Goal: Transaction & Acquisition: Purchase product/service

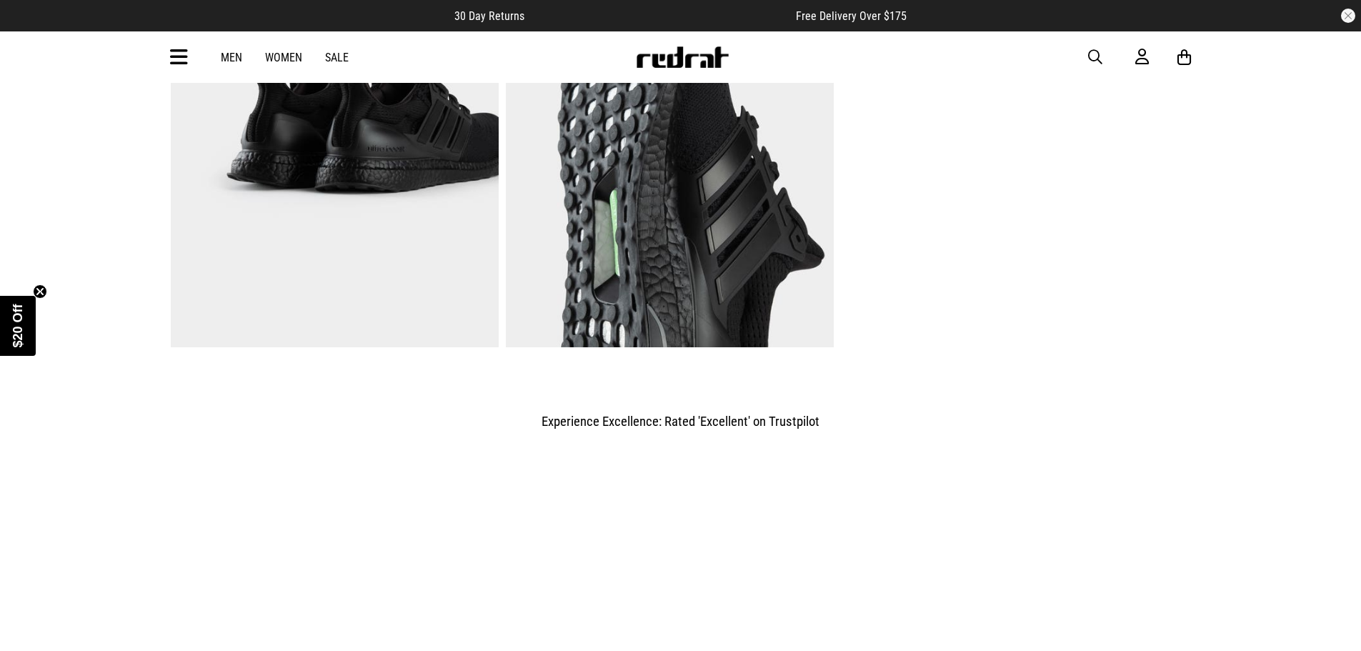
scroll to position [1286, 0]
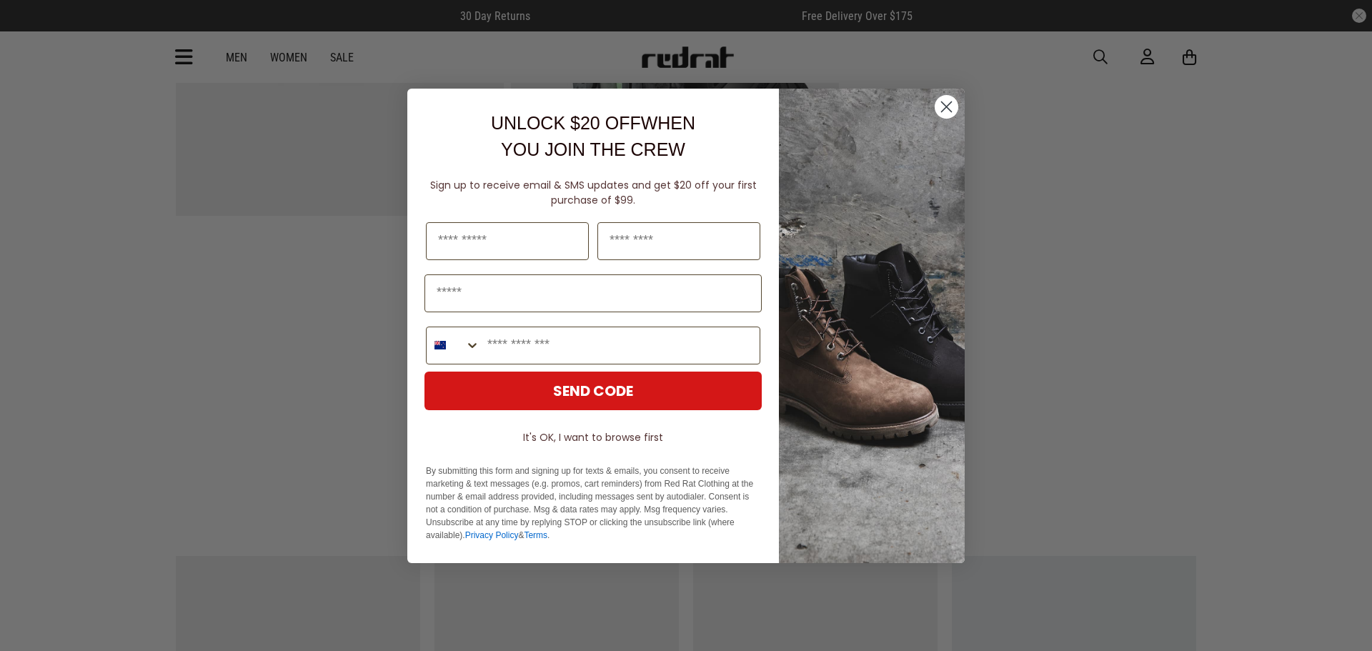
click at [945, 106] on circle "Close dialog" at bounding box center [946, 106] width 24 height 24
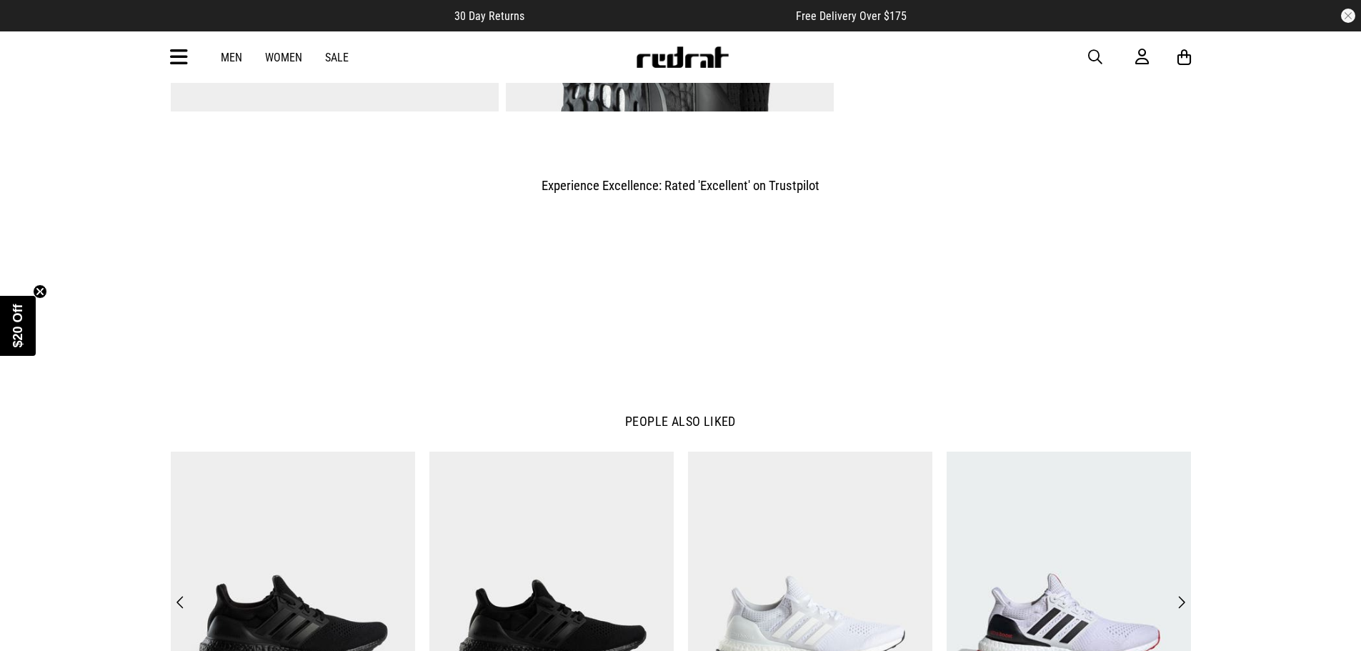
scroll to position [1572, 0]
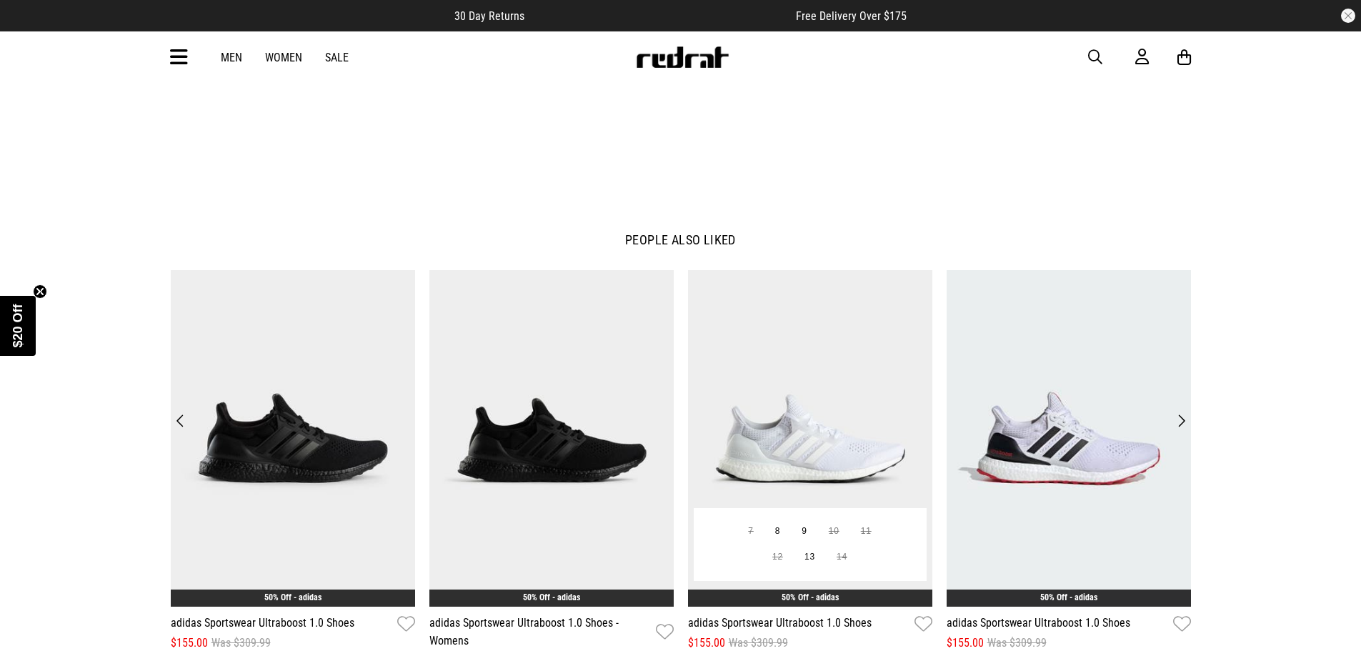
click at [829, 447] on img at bounding box center [810, 438] width 244 height 337
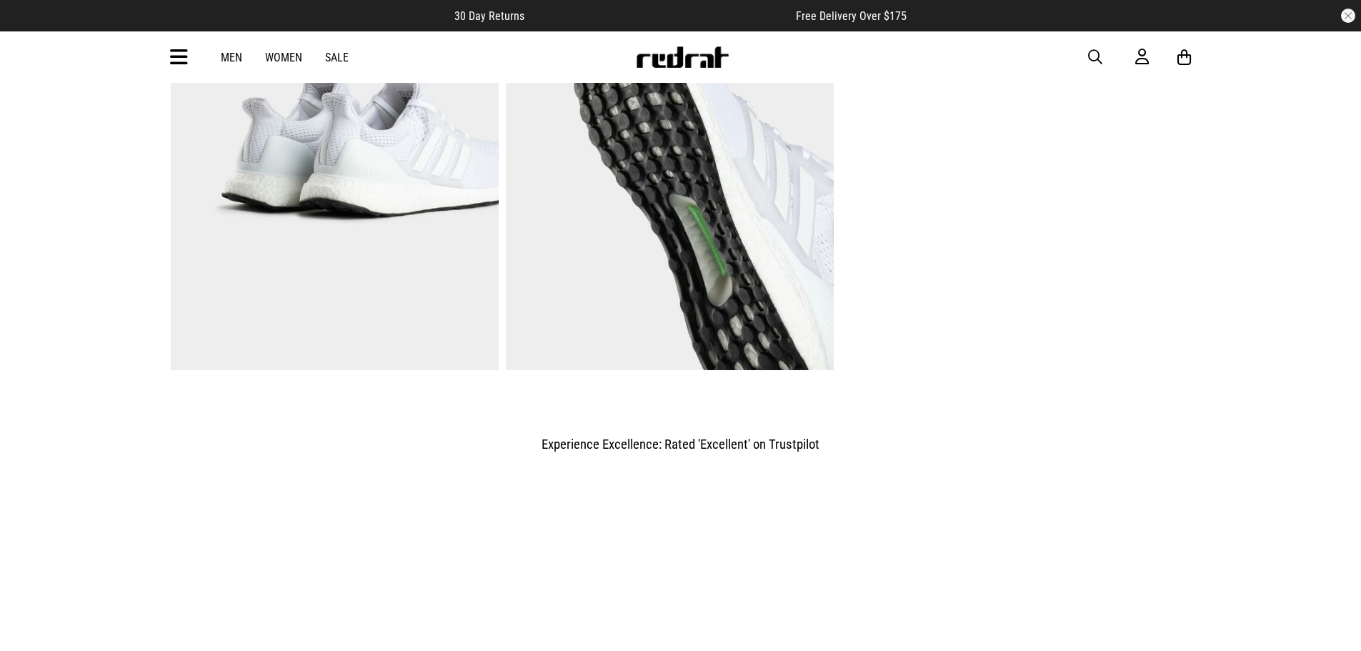
scroll to position [857, 0]
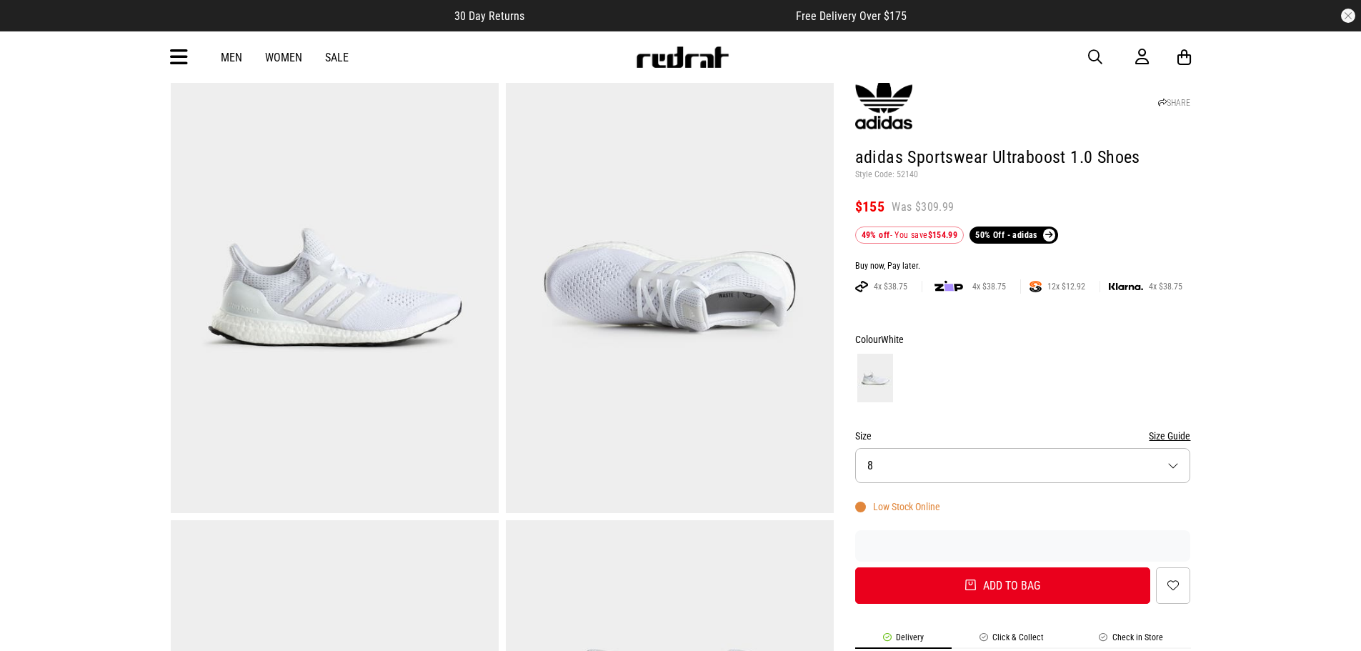
click at [934, 471] on button "Size 8" at bounding box center [1023, 465] width 336 height 35
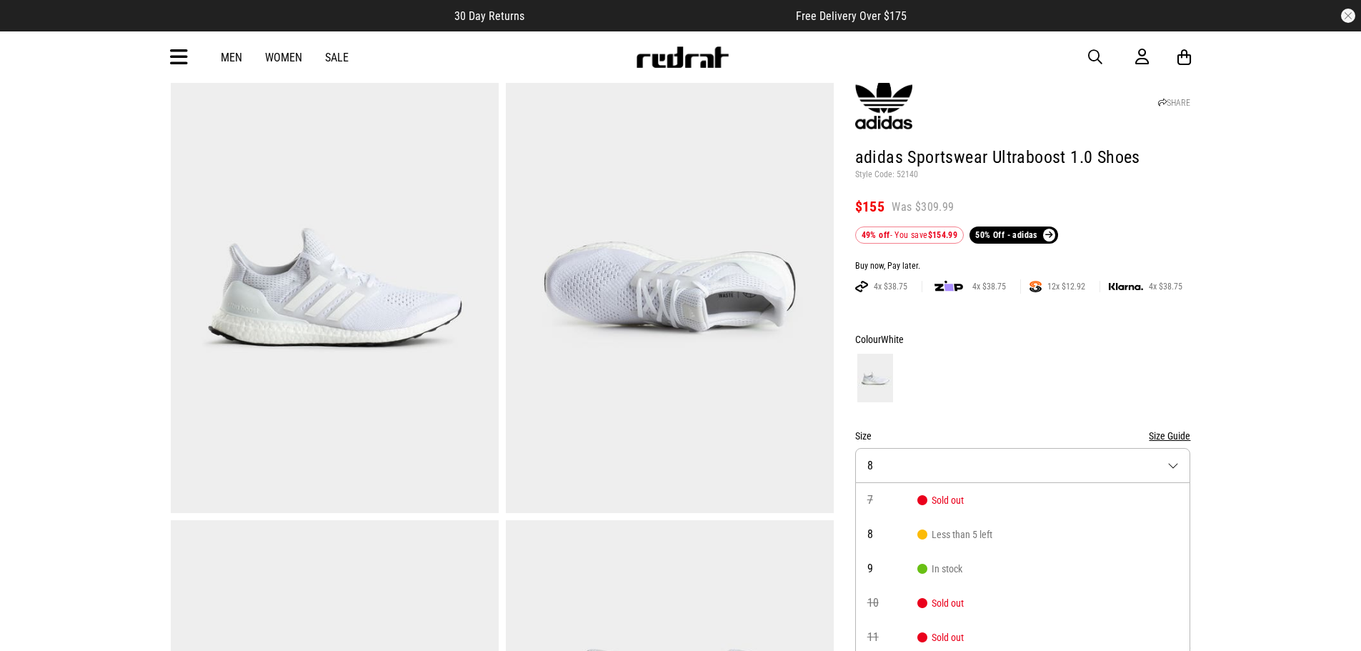
scroll to position [96, 0]
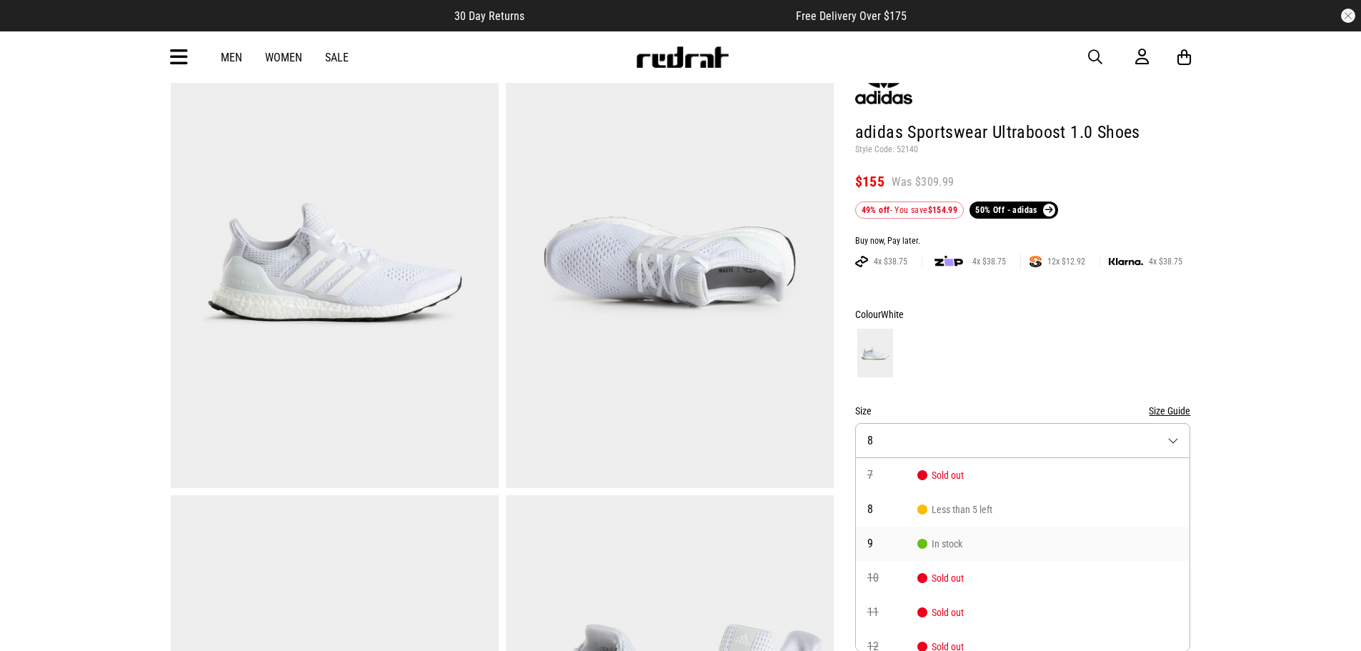
click at [952, 551] on li "9 In stock" at bounding box center [1023, 543] width 334 height 34
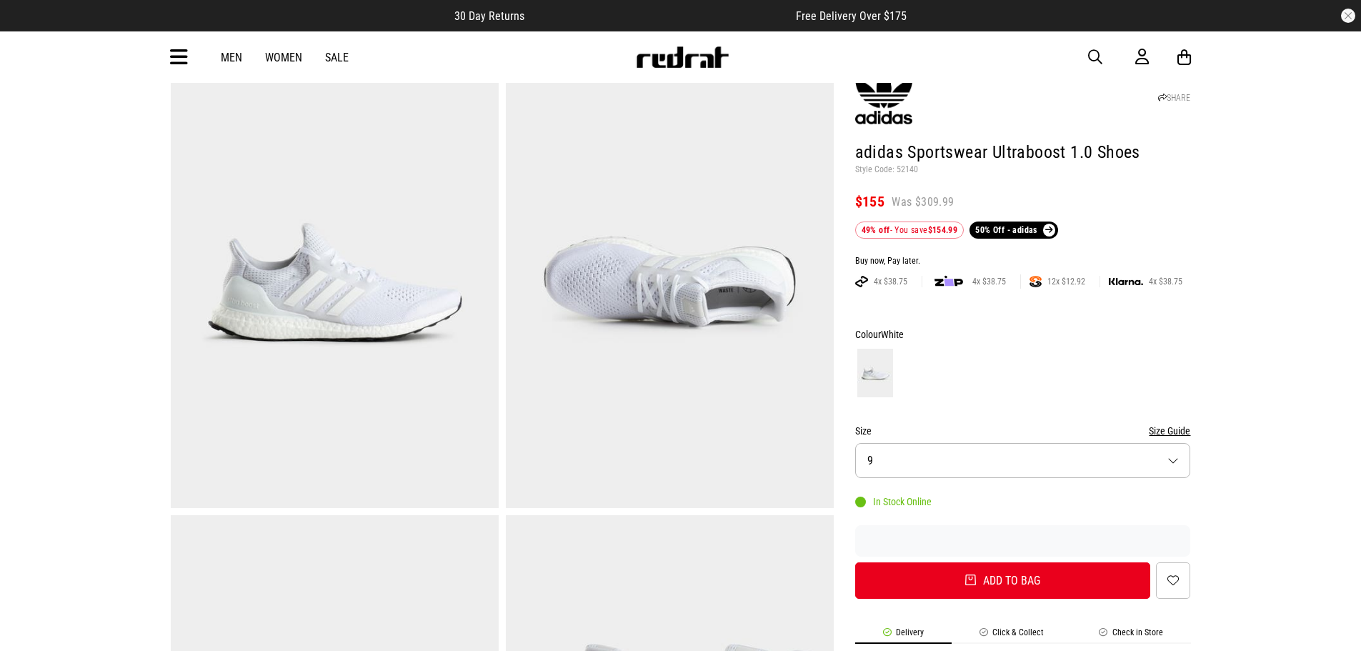
scroll to position [0, 0]
